Goal: Information Seeking & Learning: Learn about a topic

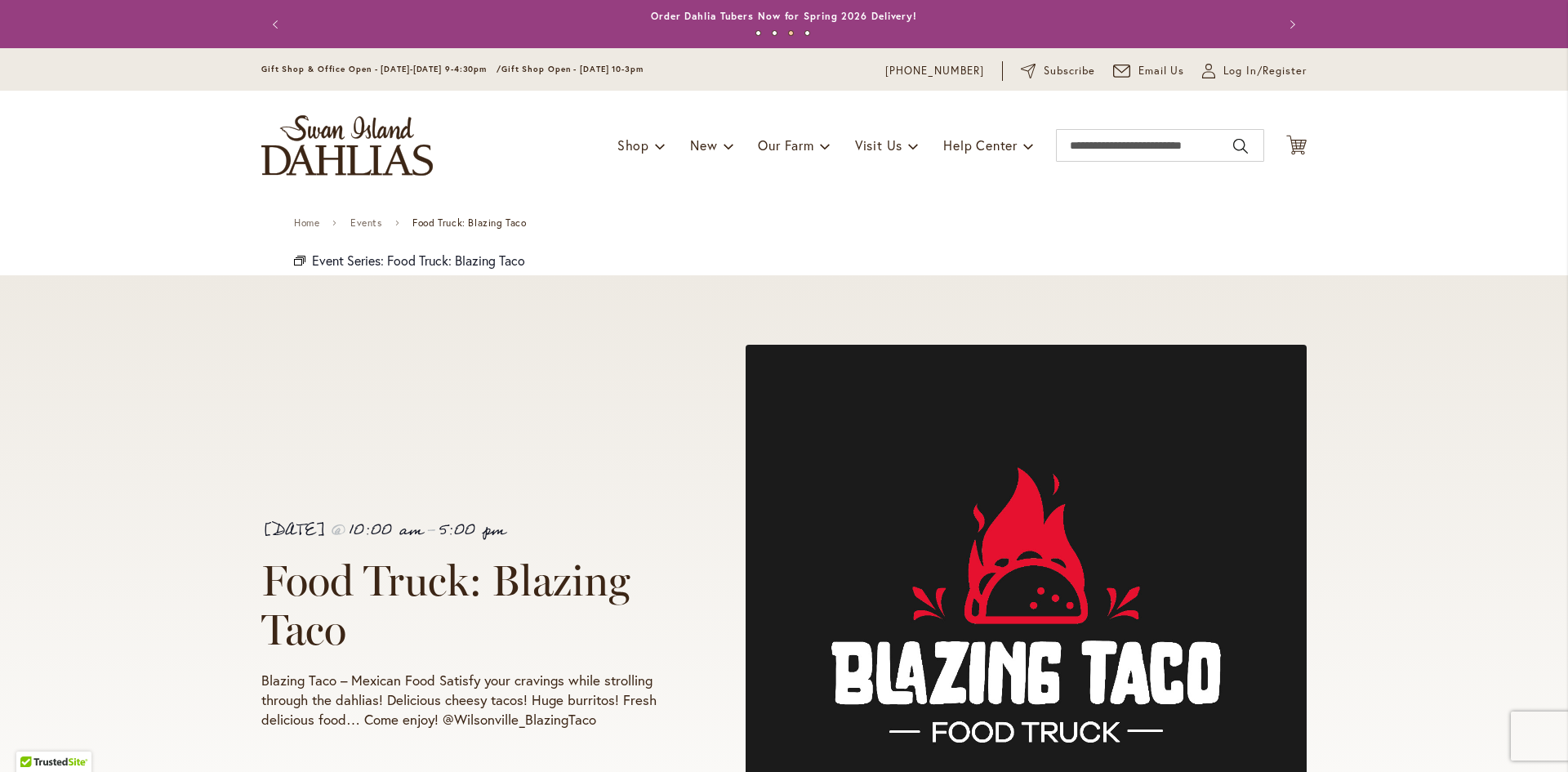
click at [360, 145] on img "store logo" at bounding box center [347, 145] width 171 height 60
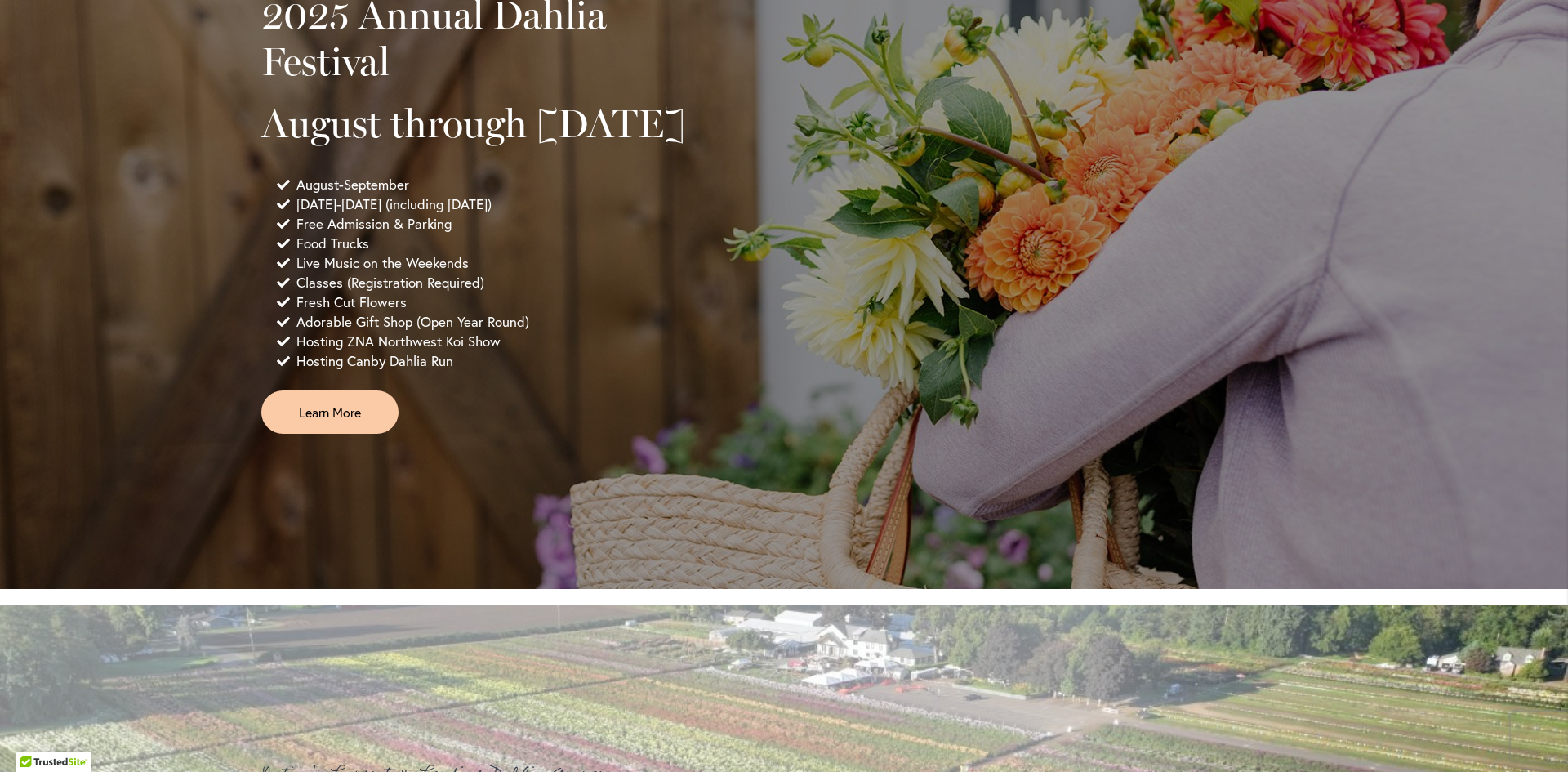
scroll to position [1388, 0]
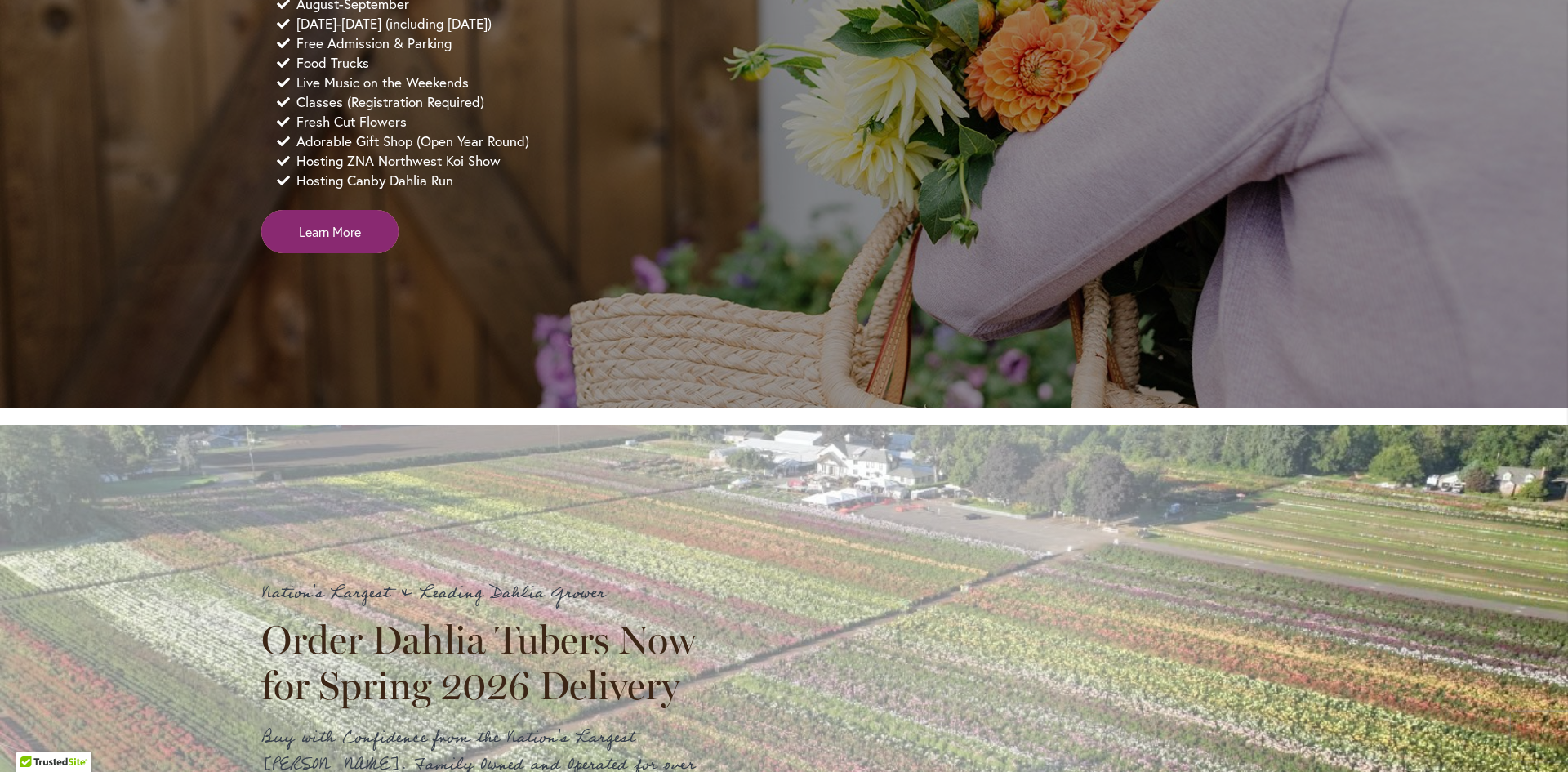
click at [303, 241] on span "Learn More" at bounding box center [330, 232] width 62 height 19
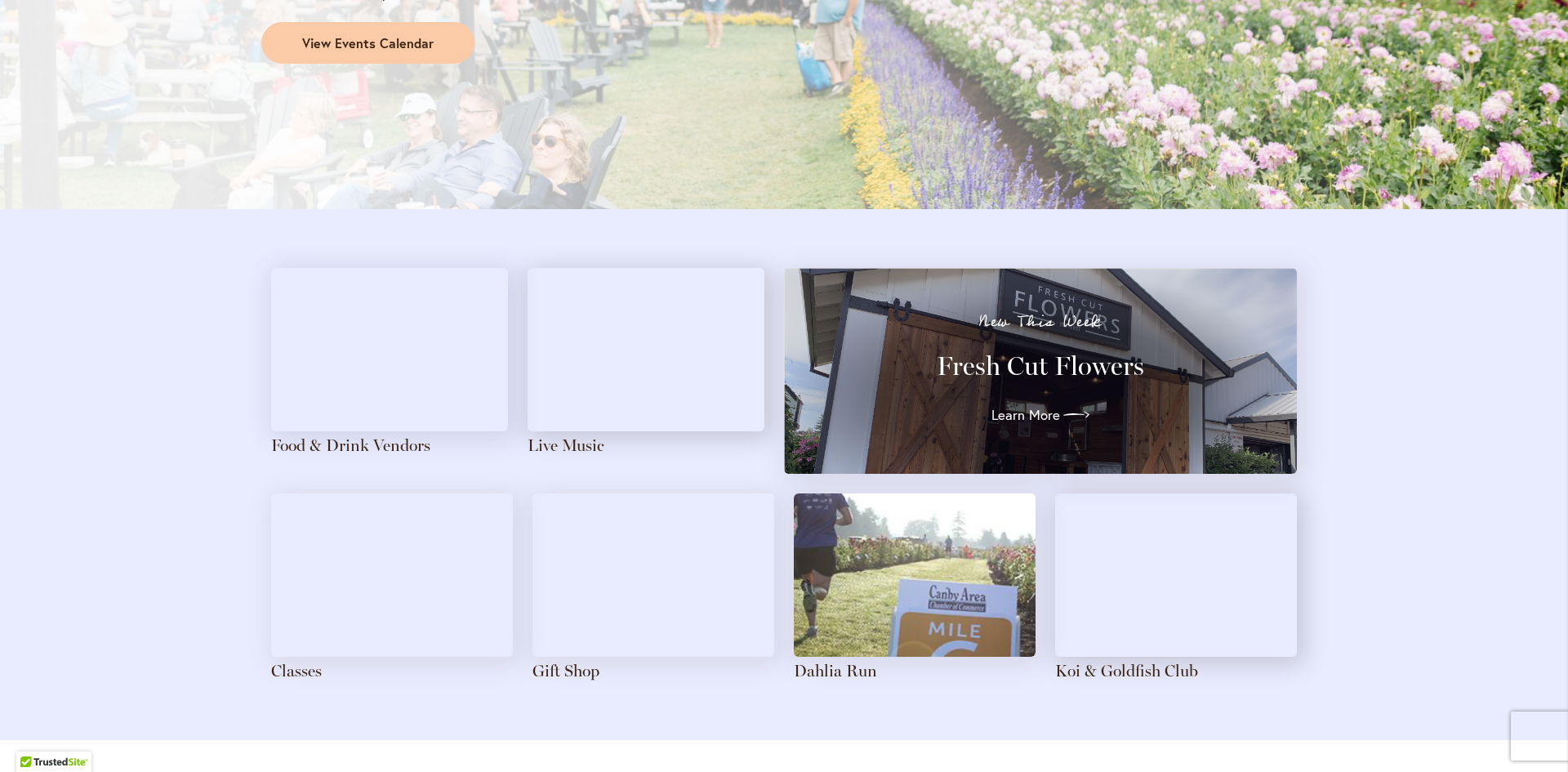
scroll to position [1634, 0]
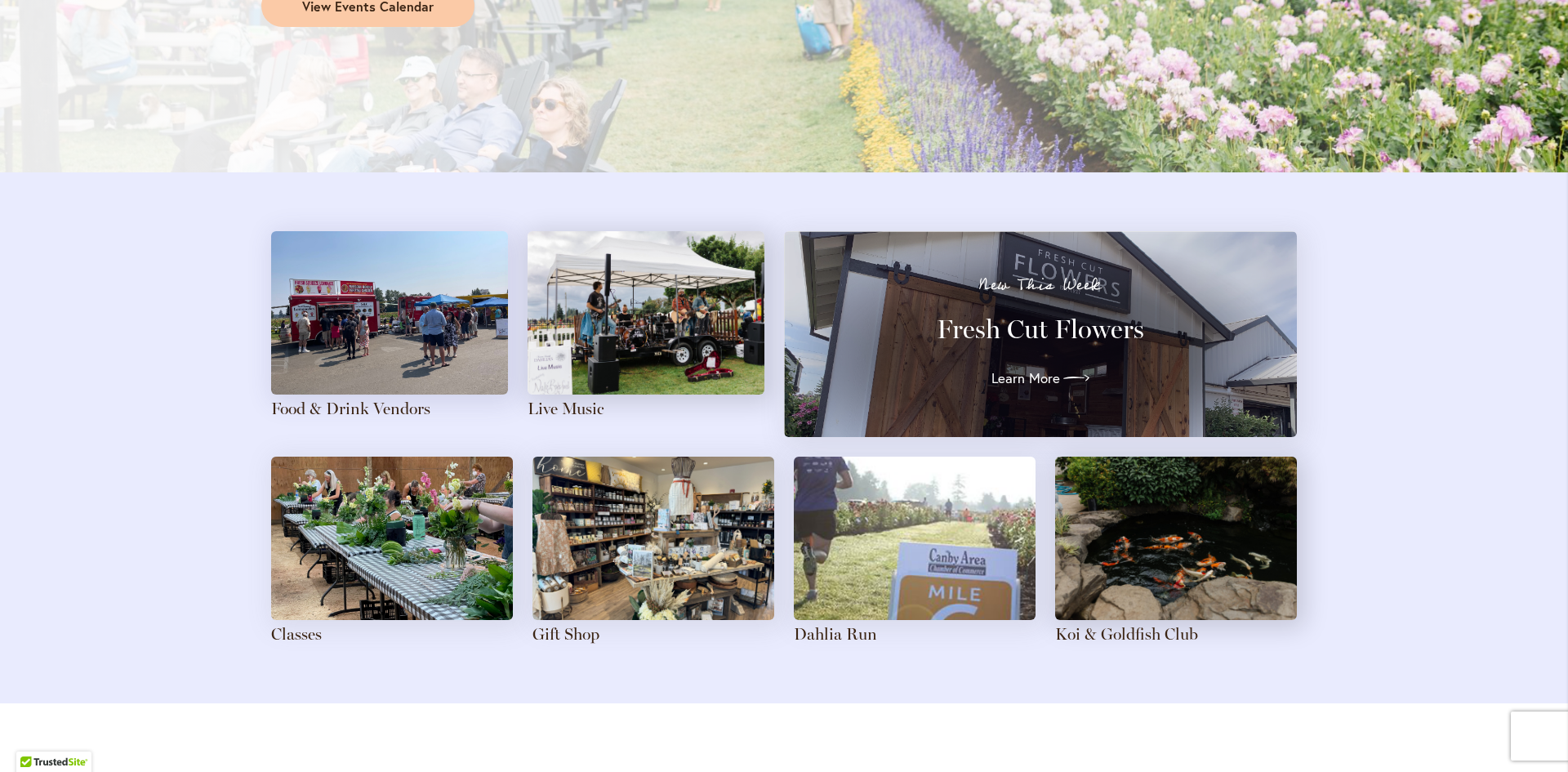
click at [445, 334] on img at bounding box center [390, 312] width 237 height 163
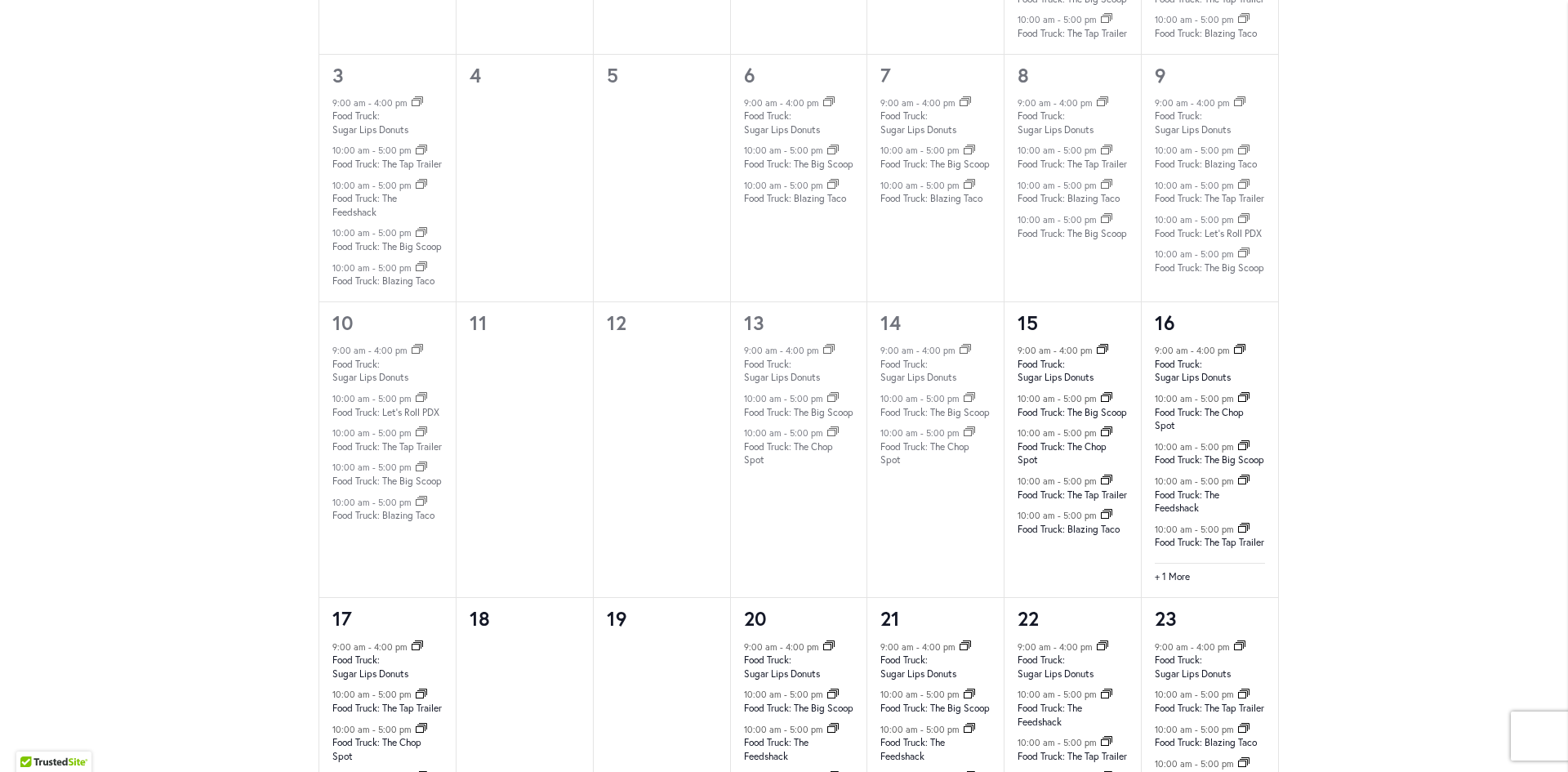
scroll to position [1307, 0]
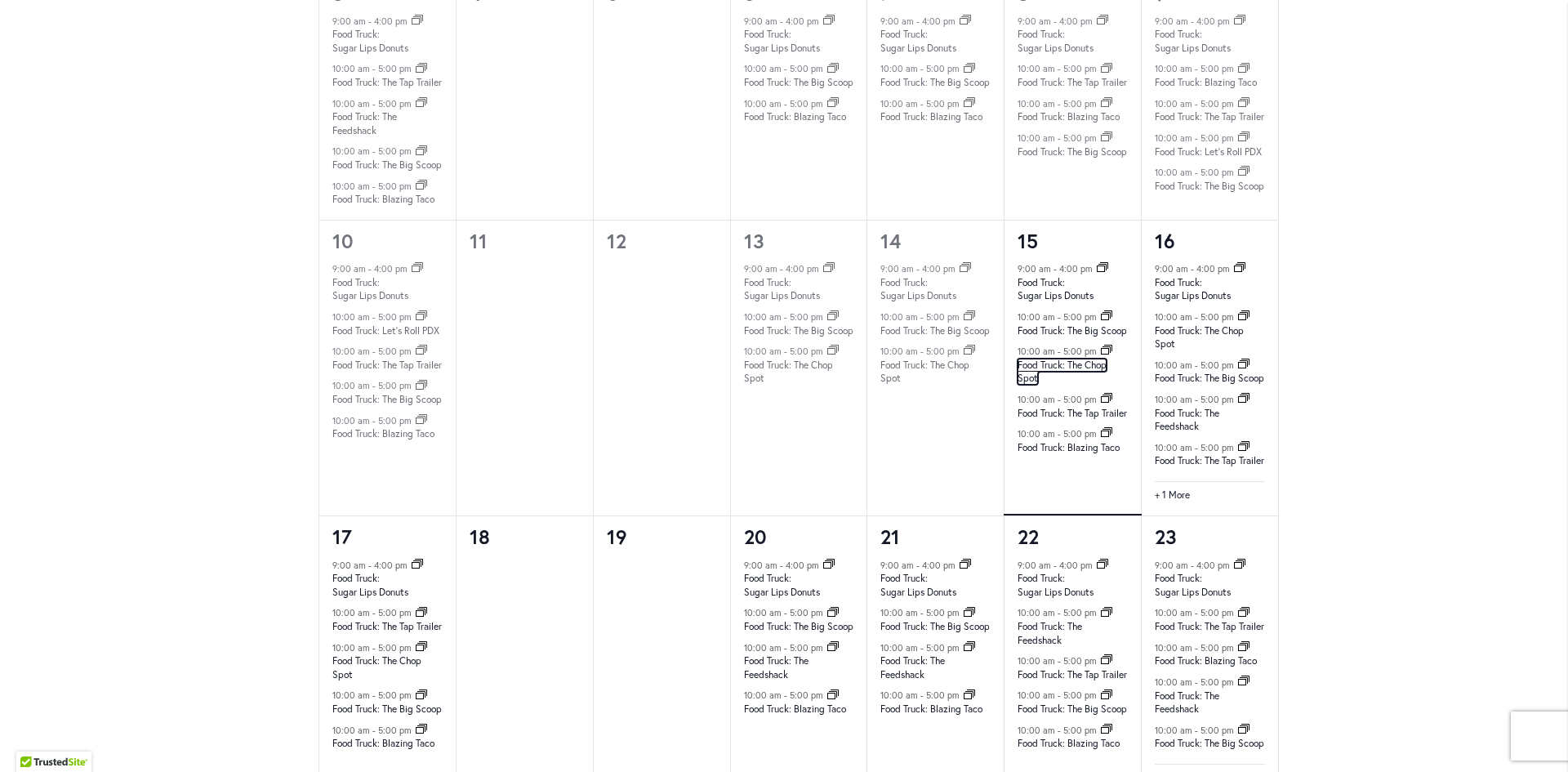
click at [1089, 386] on link "Food Truck: The Chop Spot" at bounding box center [1062, 372] width 89 height 27
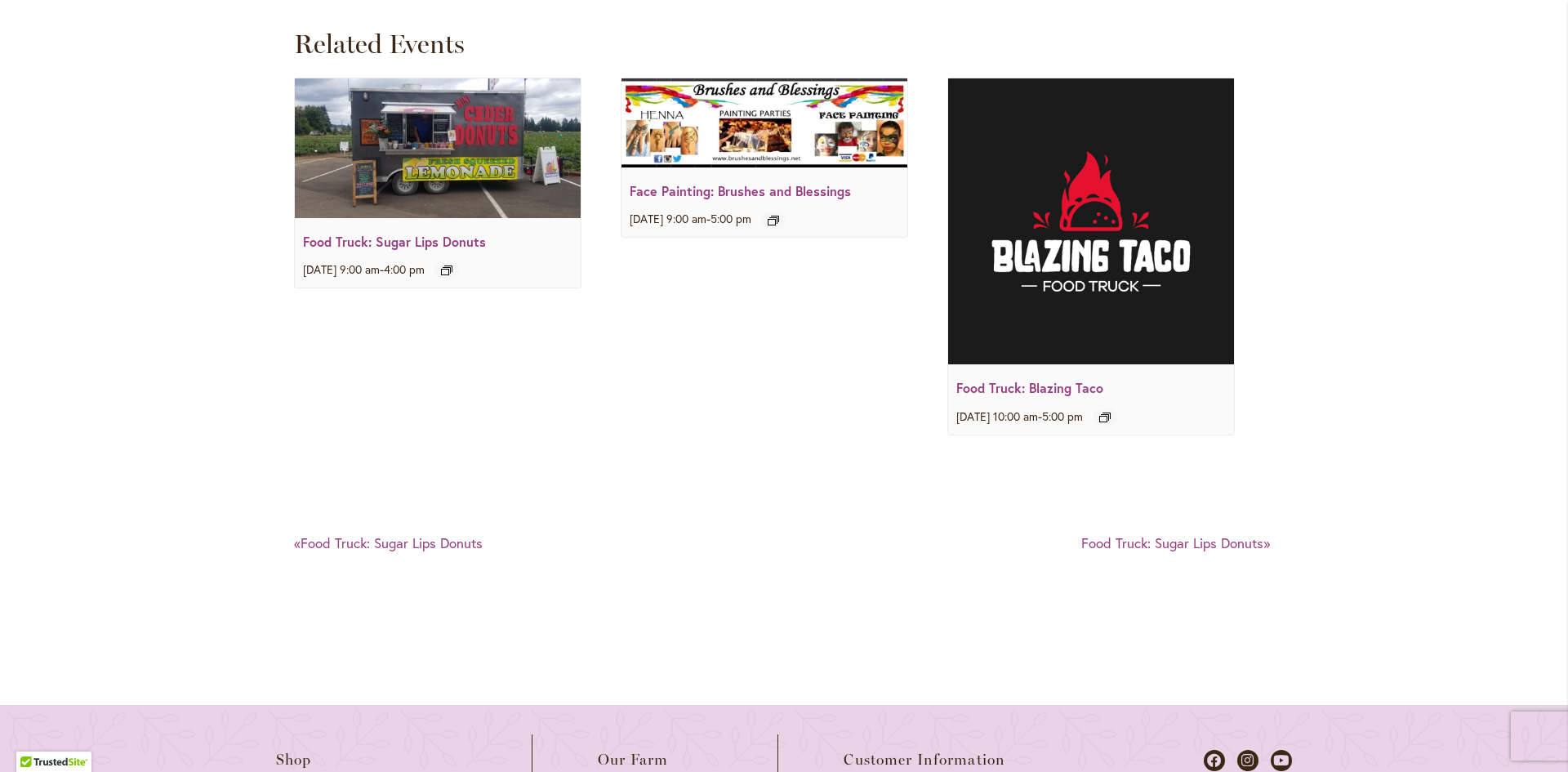
scroll to position [2450, 0]
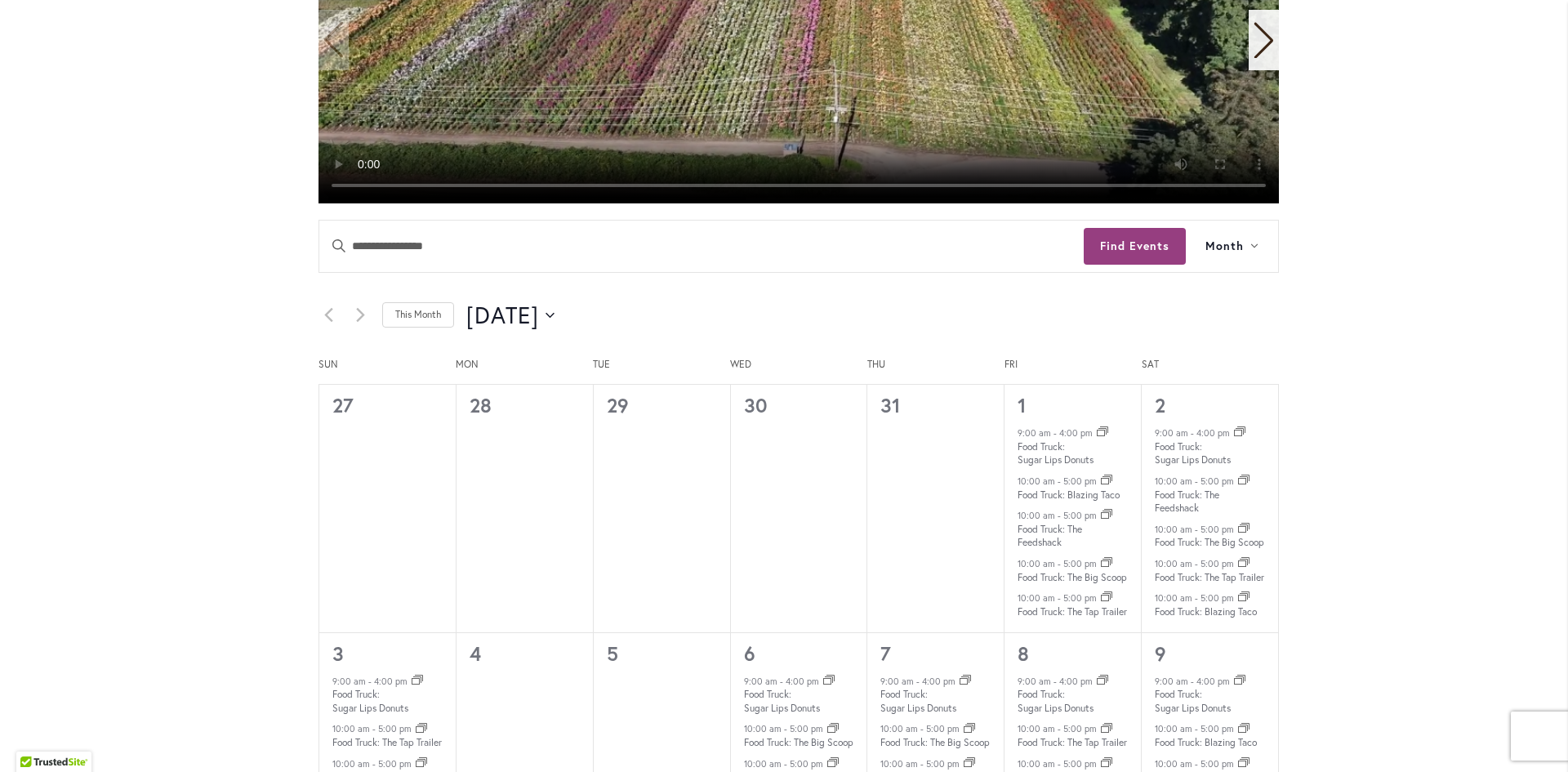
scroll to position [490, 0]
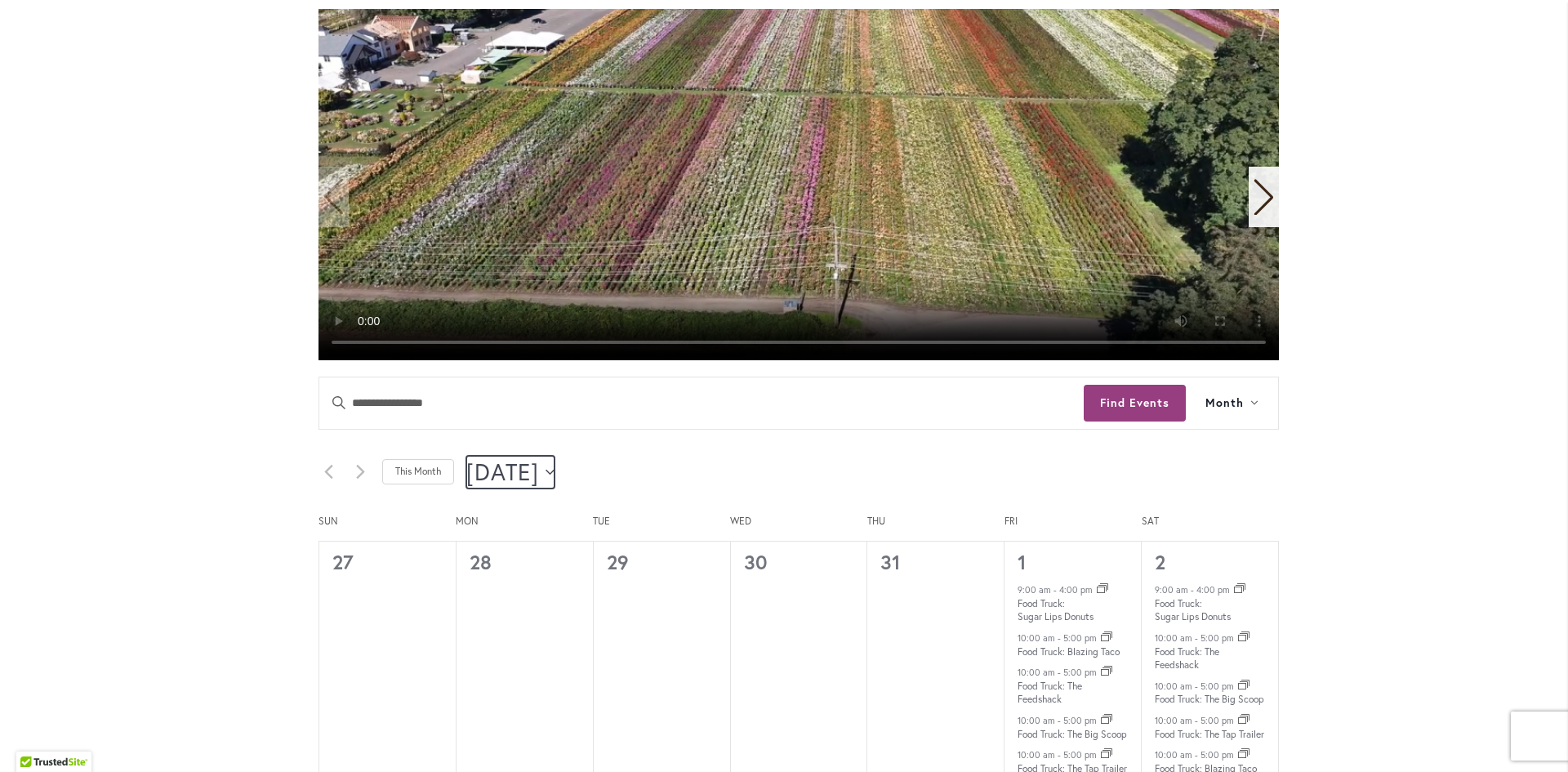
click at [554, 472] on icon "Click to toggle datepicker" at bounding box center [550, 472] width 9 height 6
click at [515, 639] on span "Sep" at bounding box center [512, 641] width 67 height 38
type input "********"
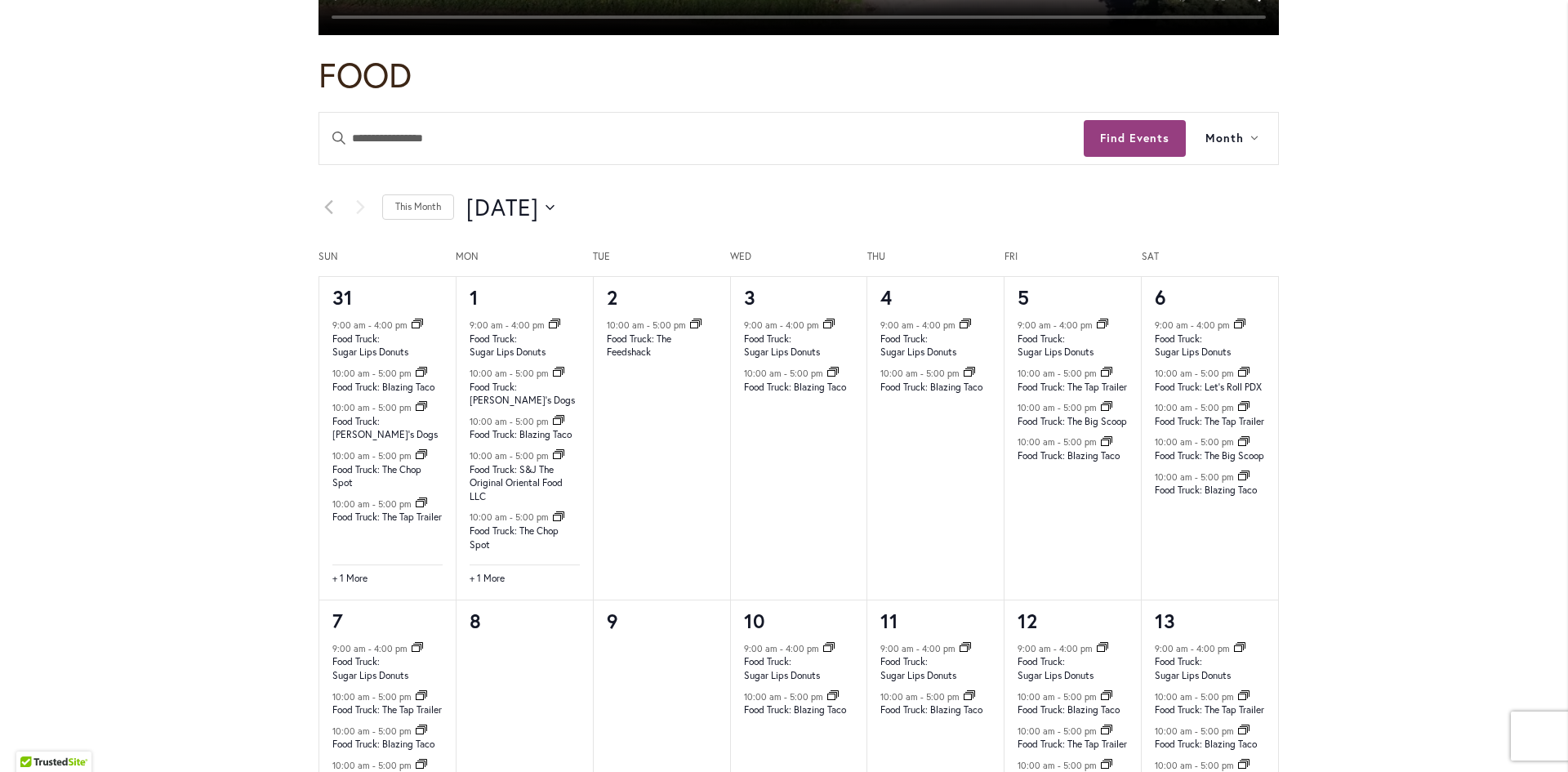
scroll to position [735, 0]
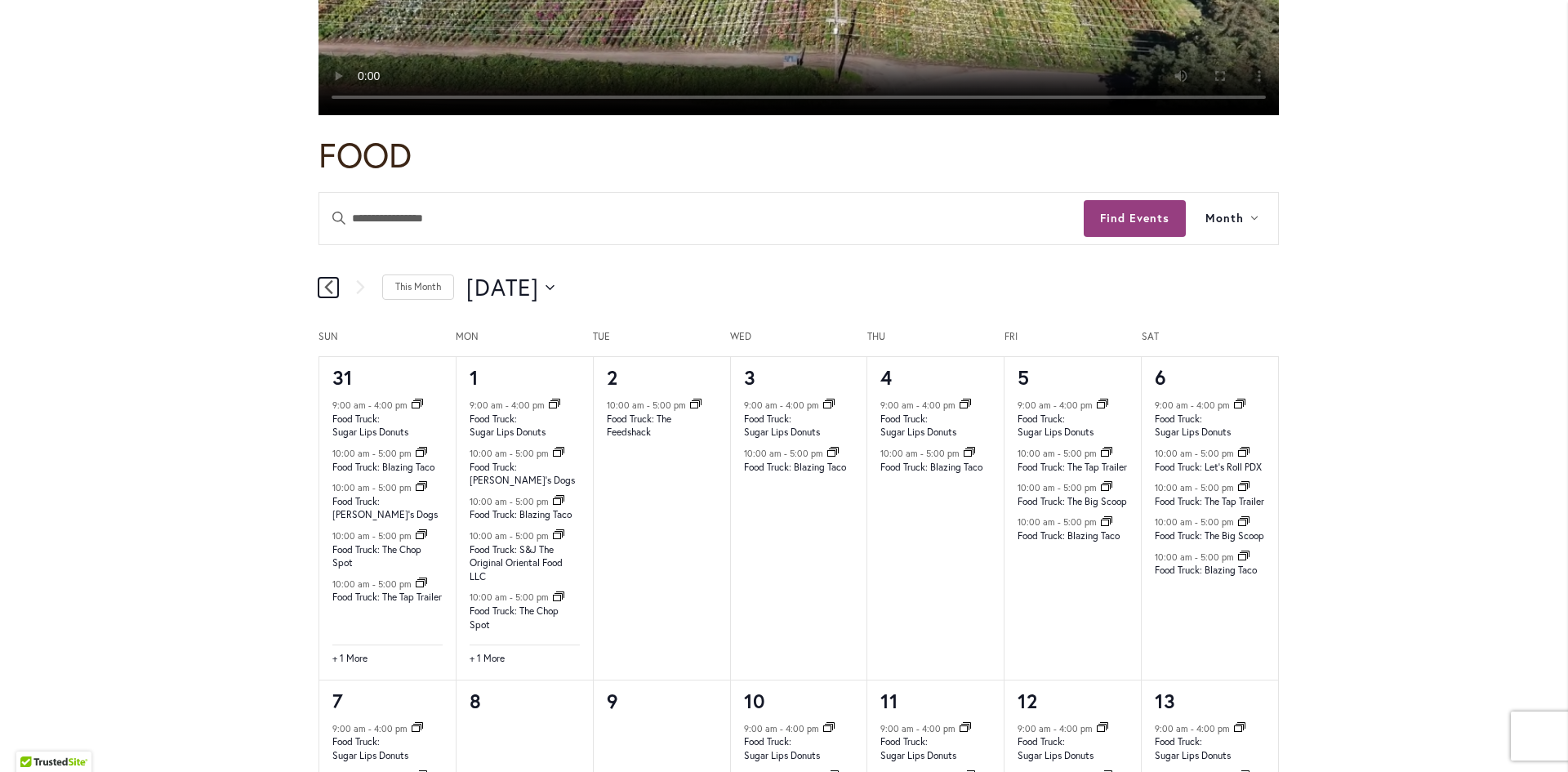
click at [324, 286] on icon "Previous month" at bounding box center [329, 286] width 9 height 16
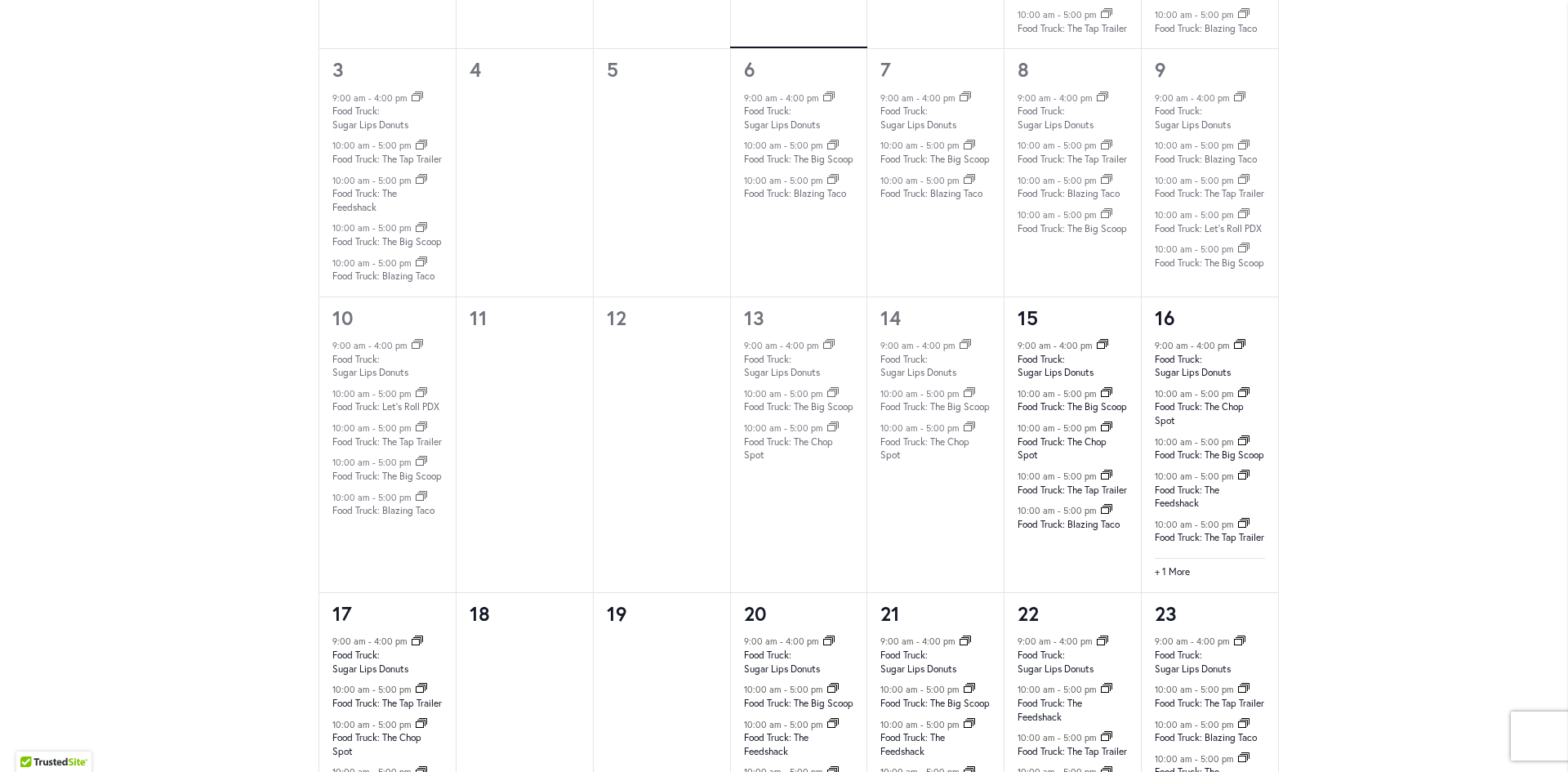
scroll to position [1144, 0]
